Goal: Obtain resource: Obtain resource

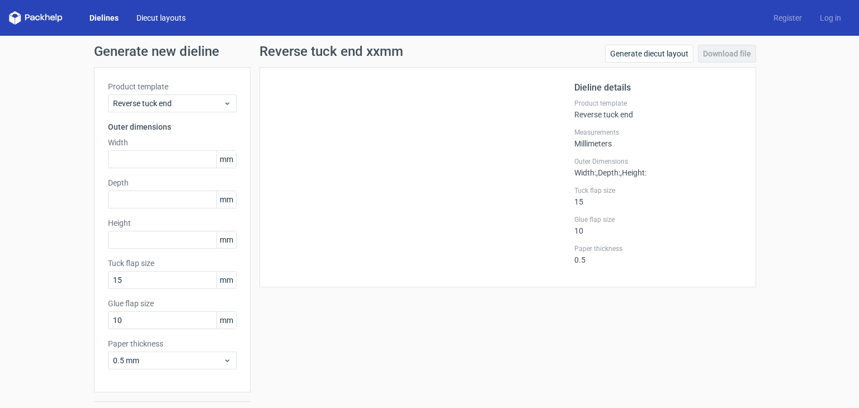
click at [177, 16] on link "Diecut layouts" at bounding box center [160, 17] width 67 height 11
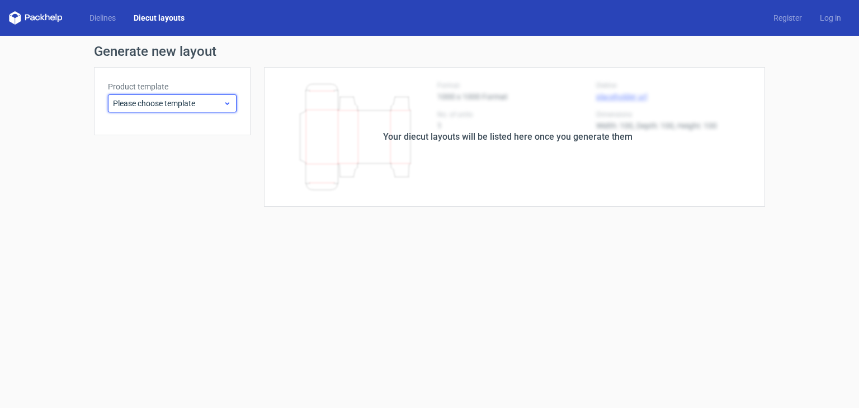
click at [231, 102] on div "Please choose template" at bounding box center [172, 103] width 129 height 18
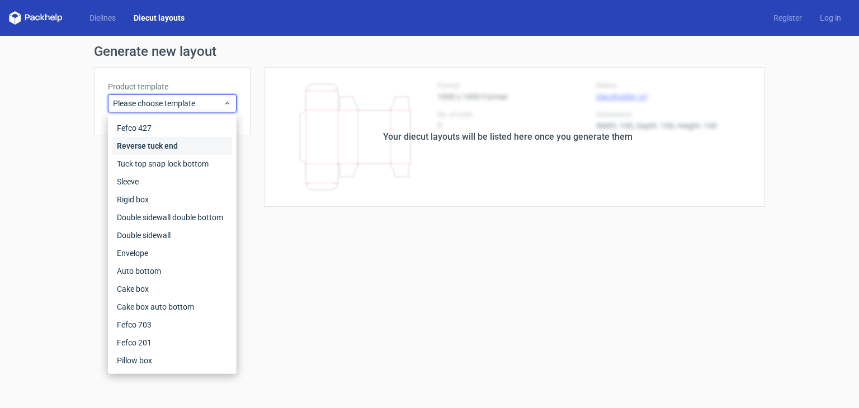
click at [161, 145] on div "Reverse tuck end" at bounding box center [172, 146] width 120 height 18
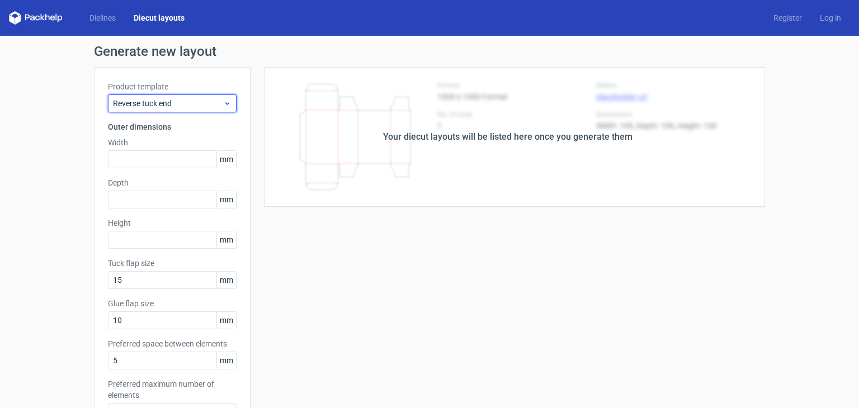
click at [226, 100] on icon at bounding box center [227, 103] width 8 height 9
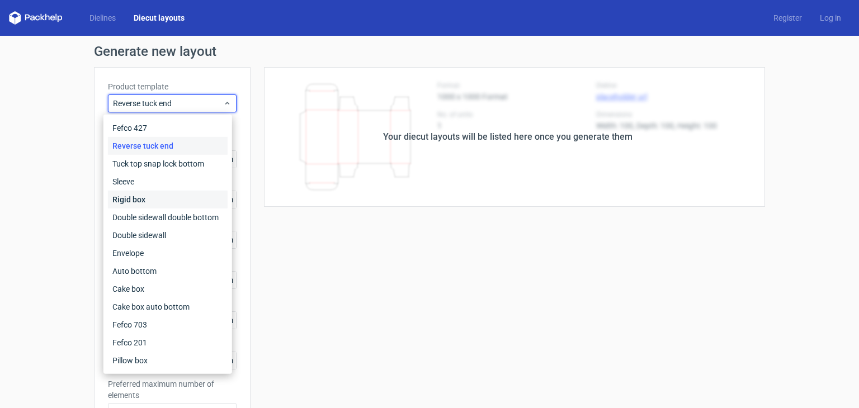
click at [170, 193] on div "Rigid box" at bounding box center [168, 200] width 120 height 18
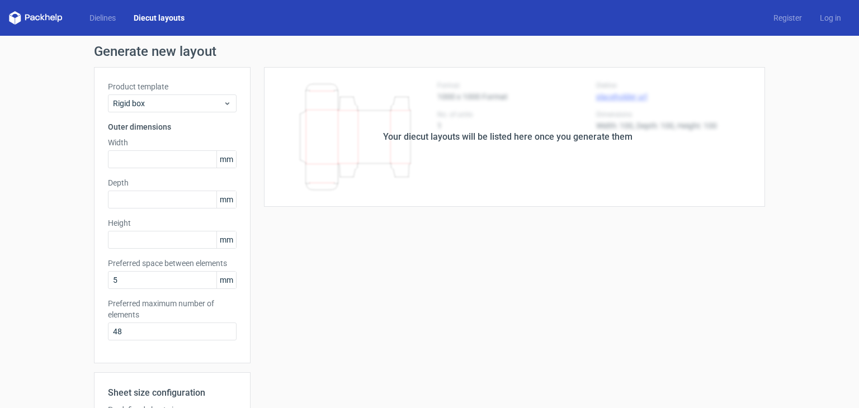
click at [558, 127] on div "Your diecut layouts will be listed here once you generate them" at bounding box center [507, 137] width 514 height 140
click at [813, 15] on link "Log in" at bounding box center [830, 17] width 39 height 11
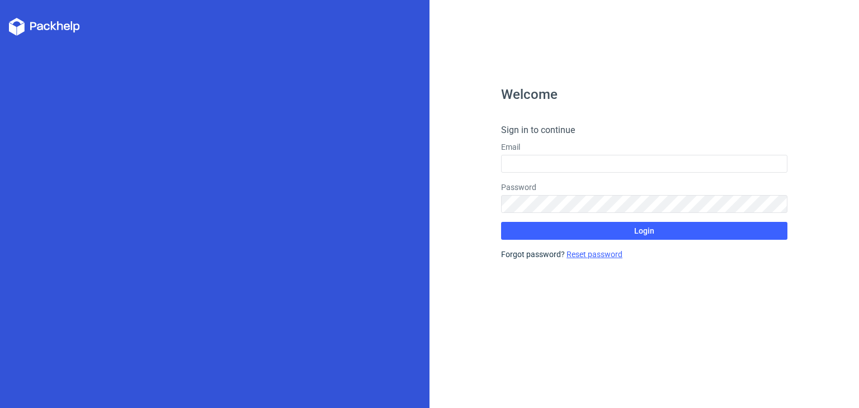
click at [569, 257] on link "Reset password" at bounding box center [594, 254] width 56 height 9
